Goal: Information Seeking & Learning: Learn about a topic

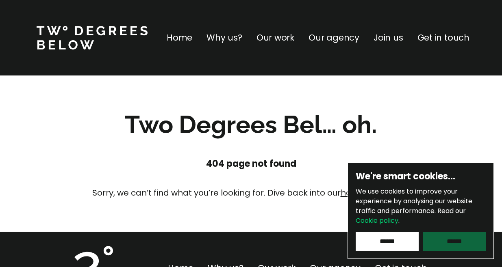
click at [464, 245] on input "******" at bounding box center [454, 241] width 63 height 19
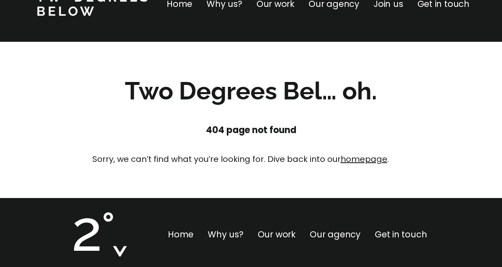
scroll to position [18, 0]
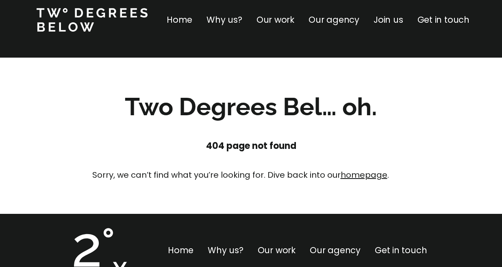
click at [392, 23] on p "Join us" at bounding box center [388, 19] width 30 height 13
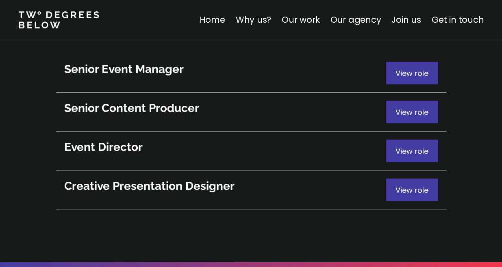
scroll to position [4504, 0]
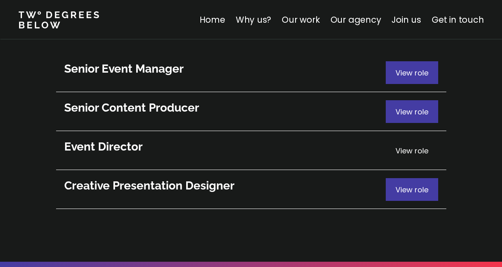
click at [412, 146] on span "View role" at bounding box center [411, 151] width 33 height 10
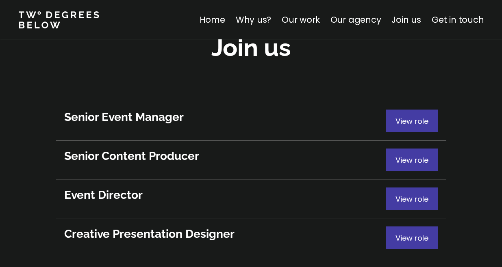
scroll to position [4461, 0]
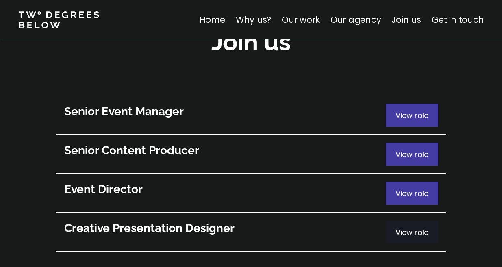
click at [407, 228] on span "View role" at bounding box center [411, 233] width 33 height 10
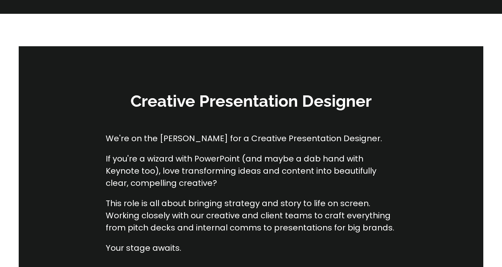
scroll to position [120, 0]
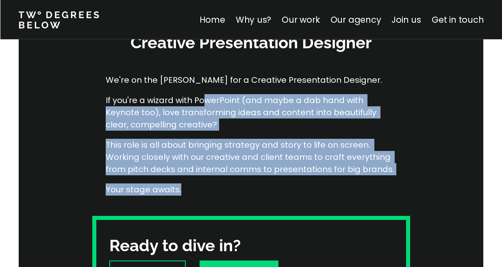
drag, startPoint x: 203, startPoint y: 95, endPoint x: 240, endPoint y: 184, distance: 96.7
click at [240, 184] on div "We're on the hunt for a Creative Presentation Designer. If you're a wizard with…" at bounding box center [251, 135] width 290 height 163
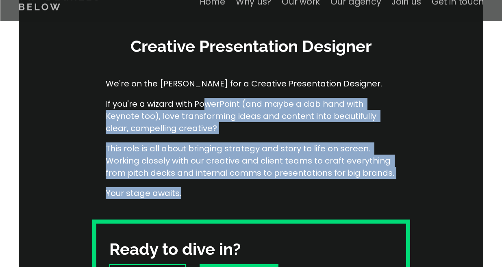
scroll to position [59, 0]
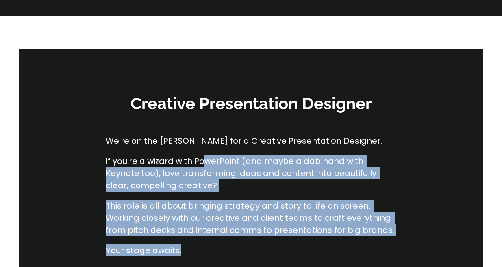
scroll to position [4419, 0]
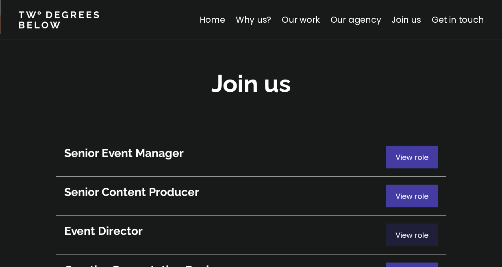
click at [419, 230] on span "View role" at bounding box center [411, 235] width 33 height 10
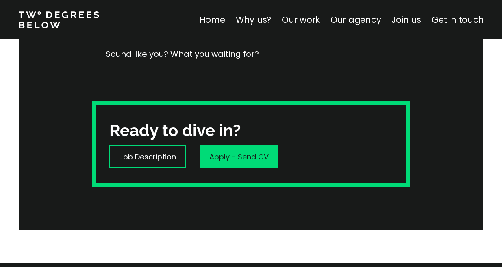
scroll to position [249, 0]
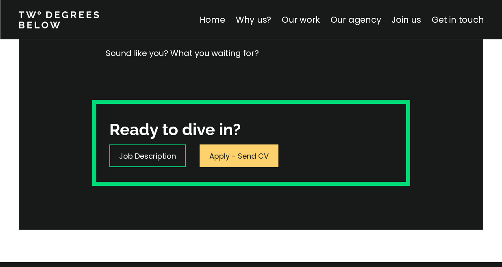
click at [246, 146] on div "Apply - Send CV" at bounding box center [238, 156] width 79 height 23
click at [237, 149] on div "Apply - Send CV" at bounding box center [238, 156] width 79 height 23
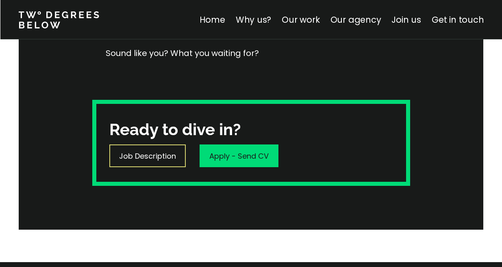
click at [148, 159] on p "Job Description" at bounding box center [147, 156] width 57 height 11
click at [144, 156] on p "Job Description" at bounding box center [147, 156] width 57 height 11
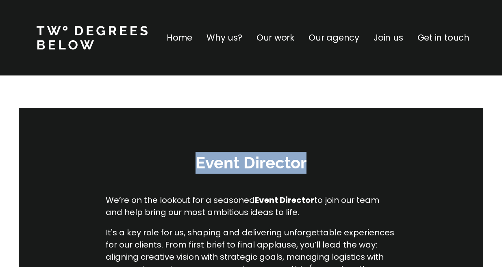
drag, startPoint x: 318, startPoint y: 163, endPoint x: 193, endPoint y: 162, distance: 124.3
click at [193, 162] on h3 "Event Director" at bounding box center [251, 163] width 244 height 22
copy h3 "Event Director"
